Goal: Find contact information: Find contact information

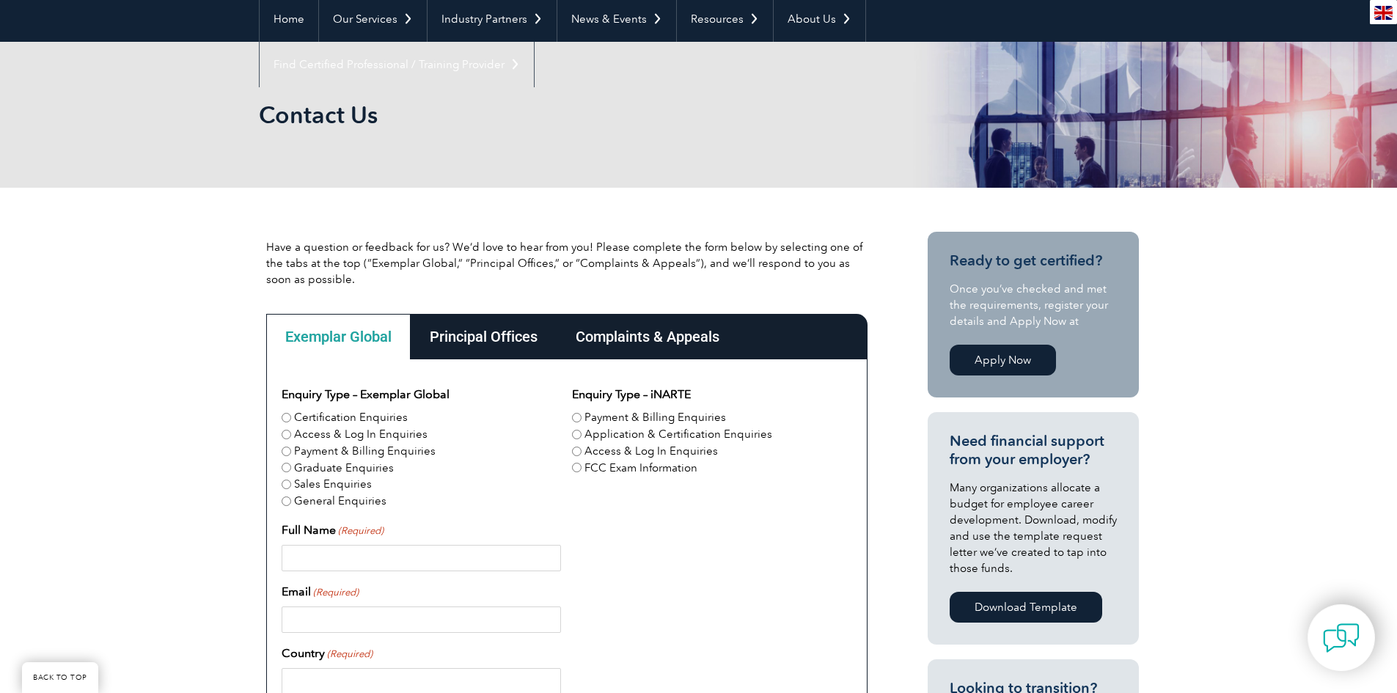
scroll to position [147, 0]
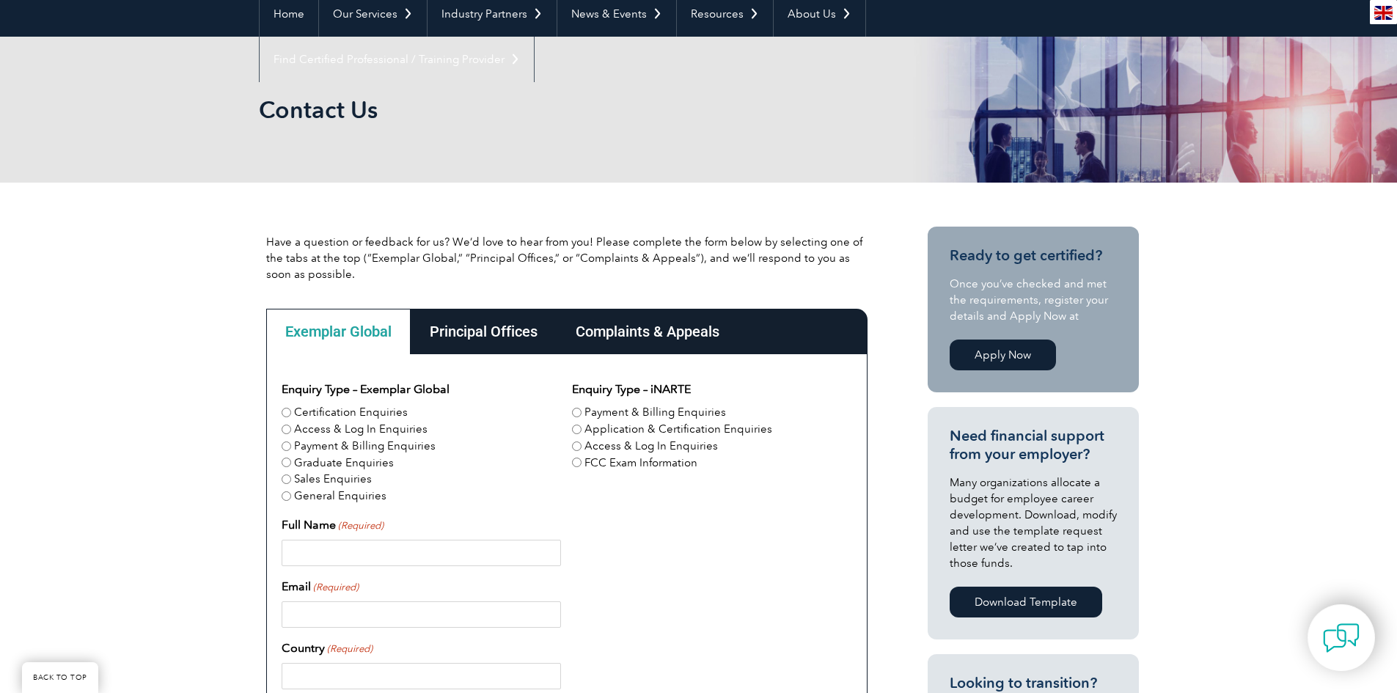
click at [600, 263] on p "Have a question or feedback for us? We’d love to hear from you! Please complete…" at bounding box center [566, 258] width 601 height 48
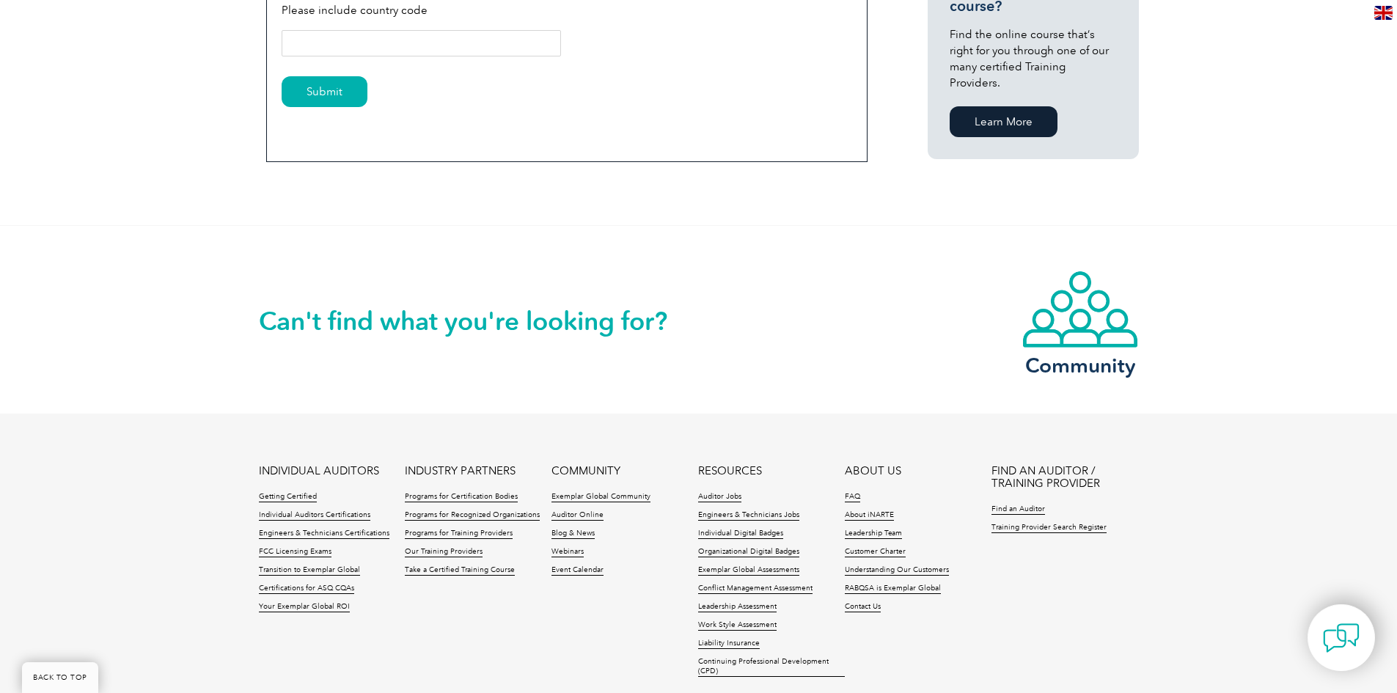
scroll to position [1171, 0]
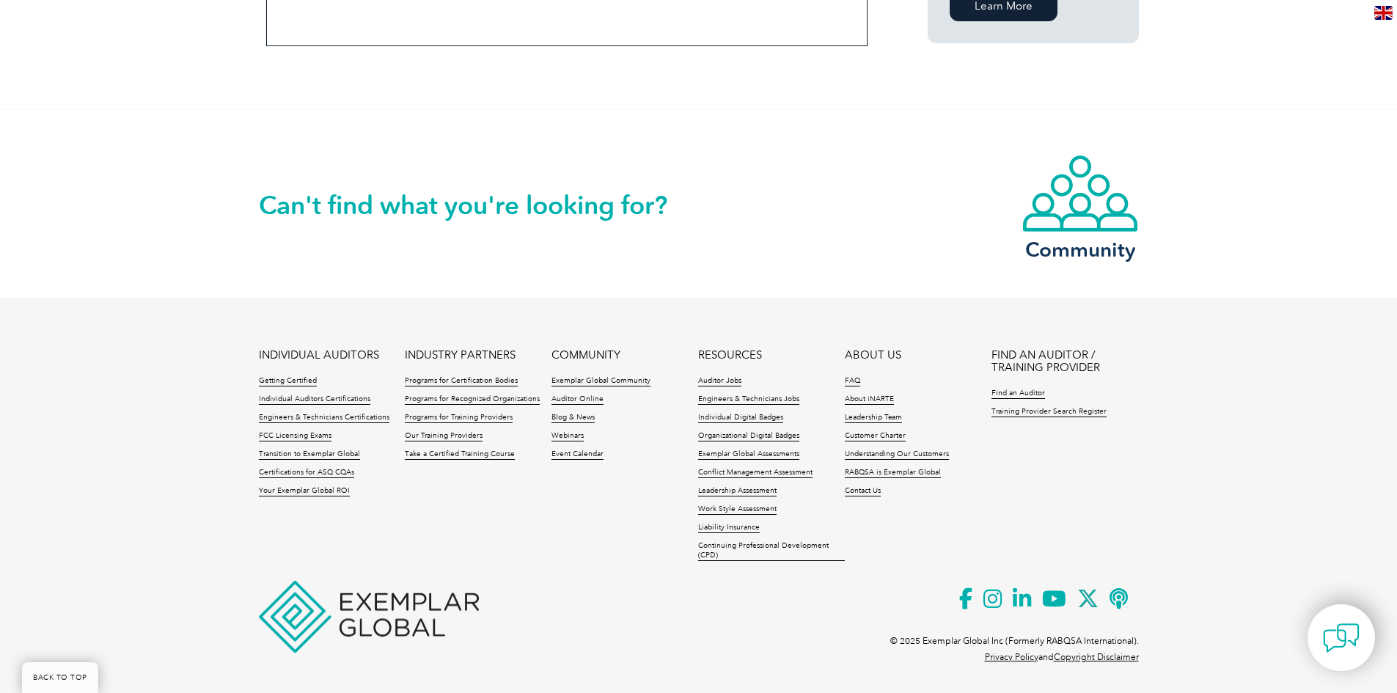
click at [273, 202] on h2 "Can't find what you're looking for?" at bounding box center [479, 205] width 440 height 23
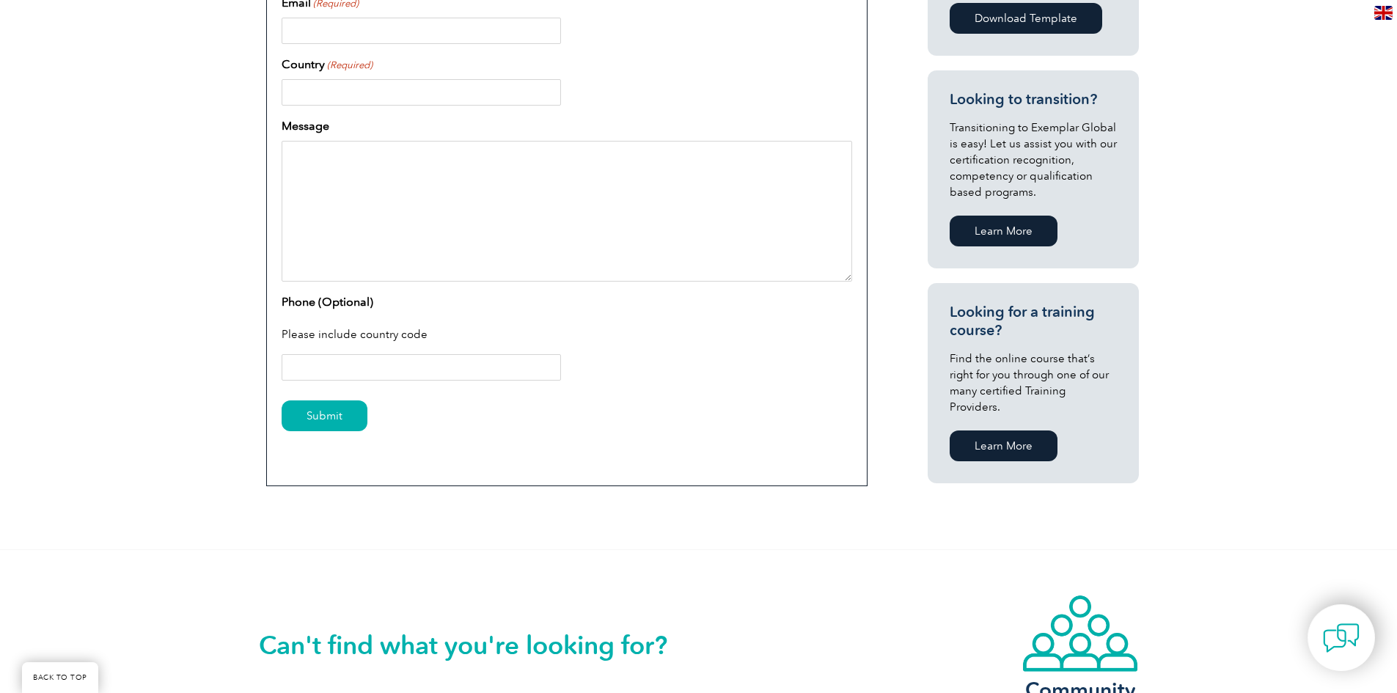
scroll to position [1097, 0]
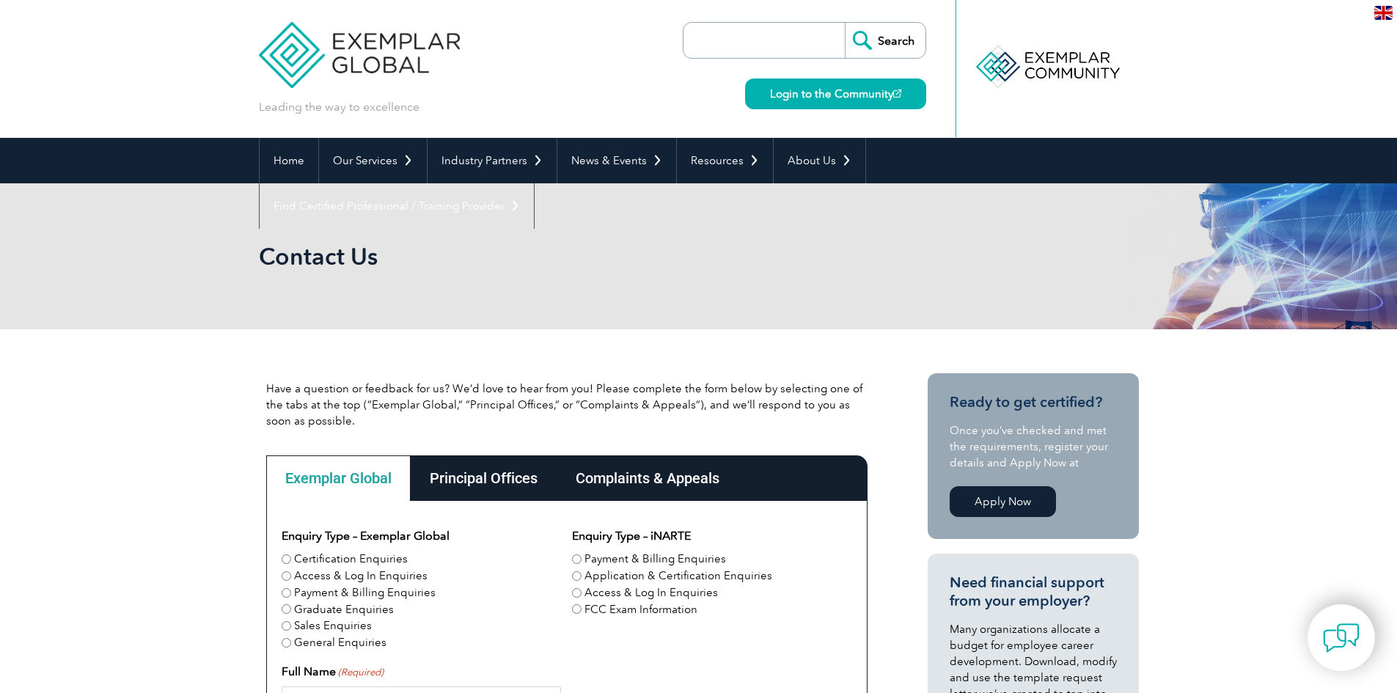
scroll to position [293, 0]
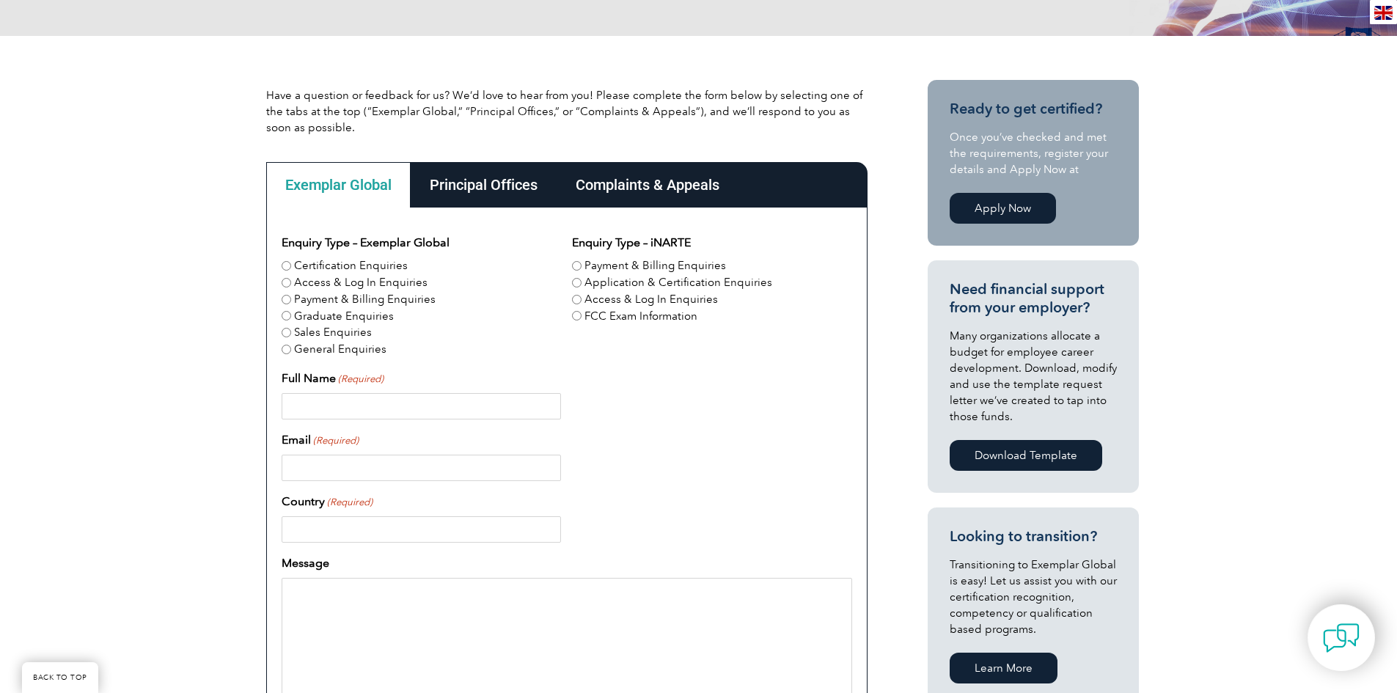
click at [485, 201] on div "Principal Offices" at bounding box center [484, 184] width 146 height 45
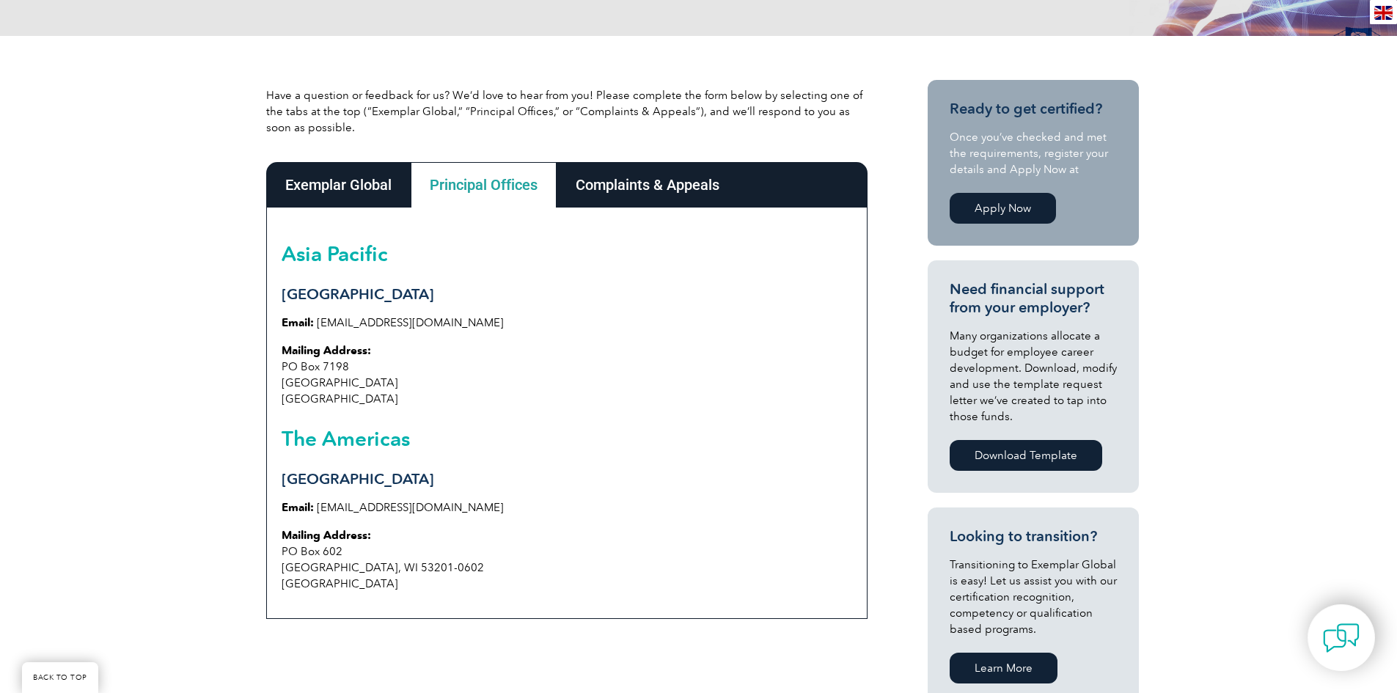
click at [607, 180] on div "Complaints & Appeals" at bounding box center [648, 184] width 182 height 45
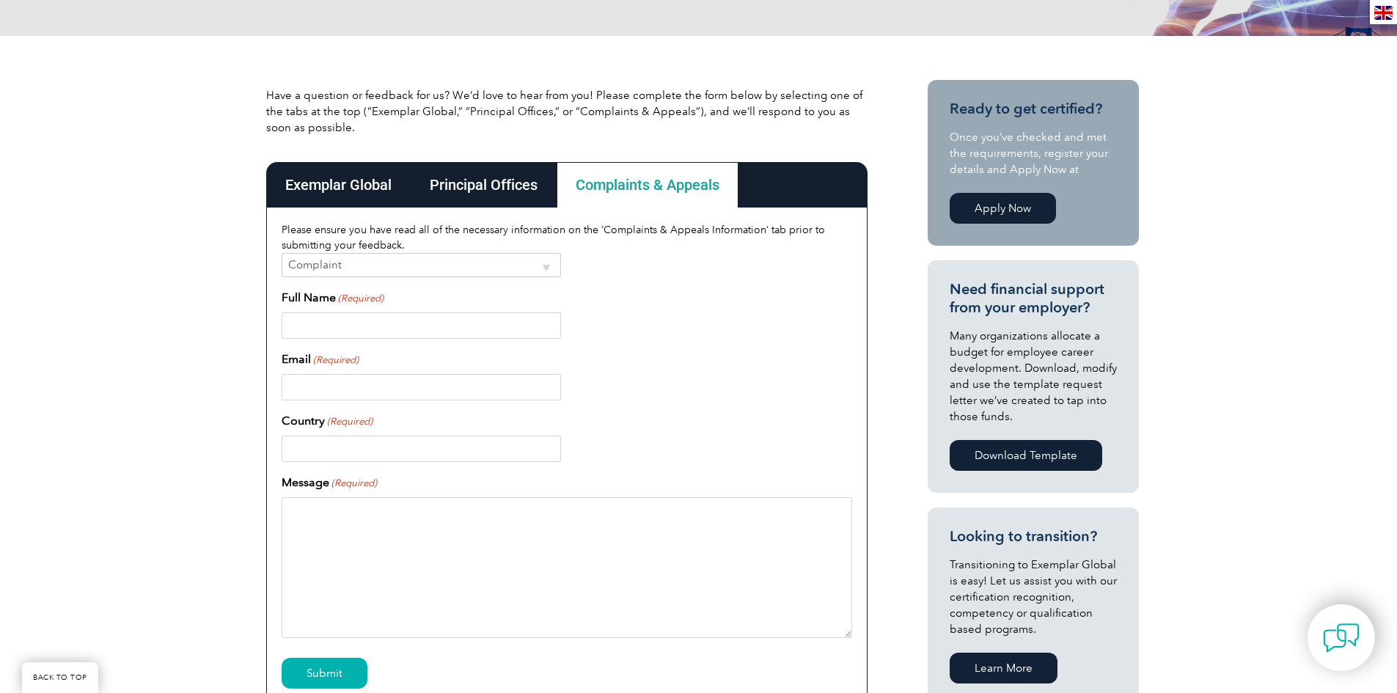
click at [288, 196] on div "Exemplar Global" at bounding box center [338, 184] width 145 height 45
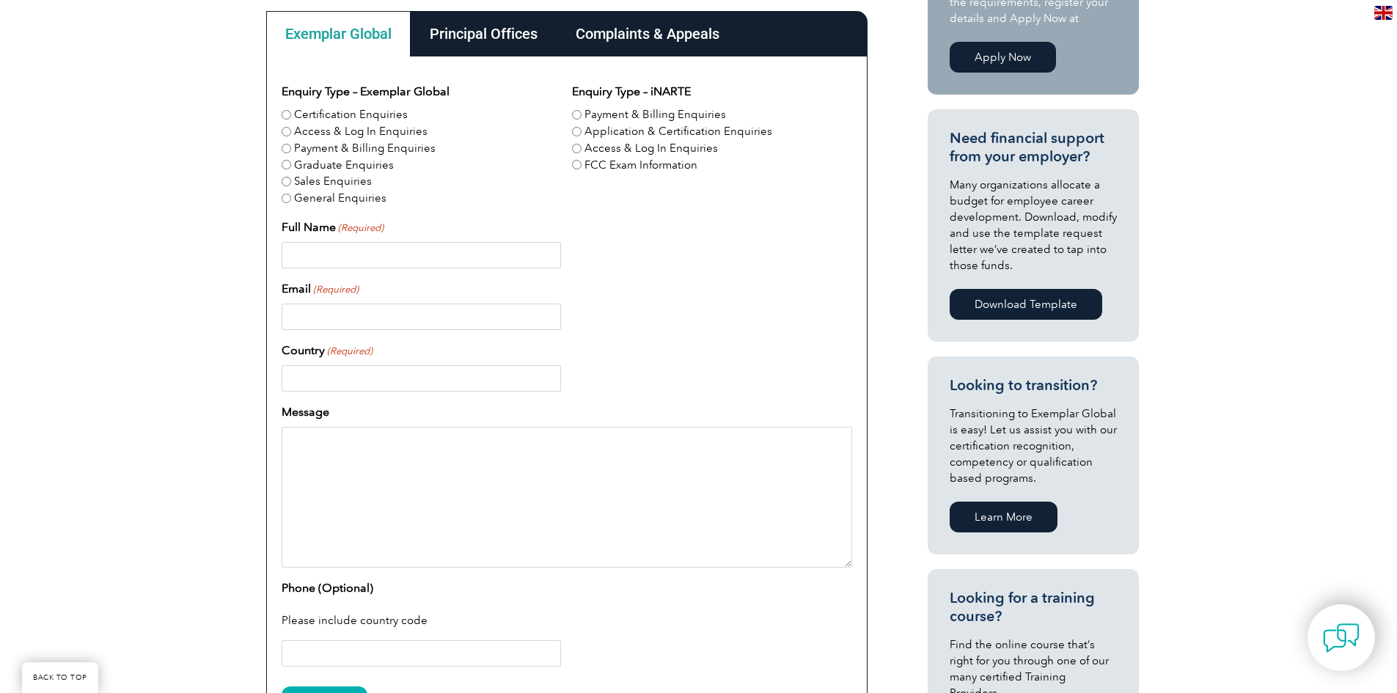
scroll to position [367, 0]
